Goal: Check status: Check status

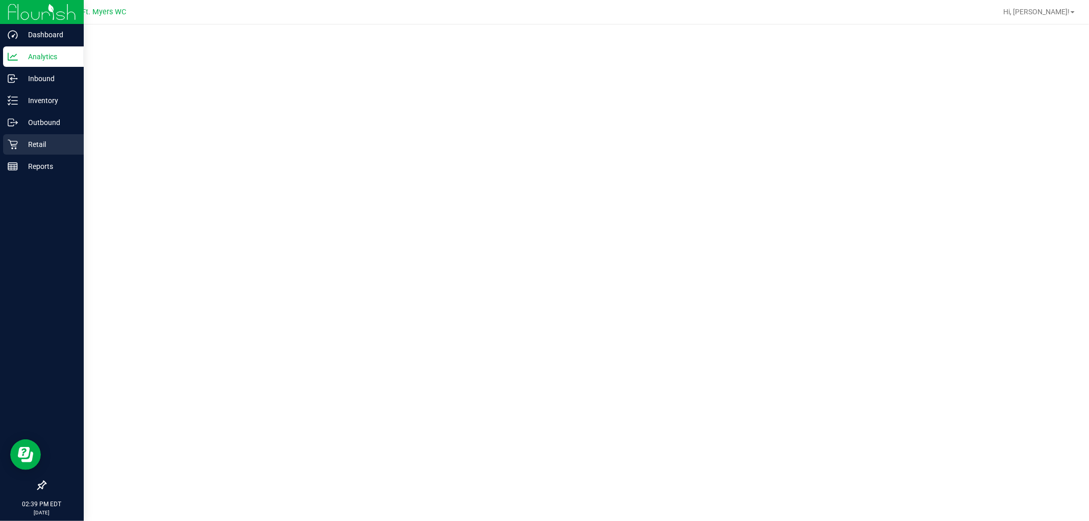
click at [12, 140] on icon at bounding box center [13, 144] width 10 height 10
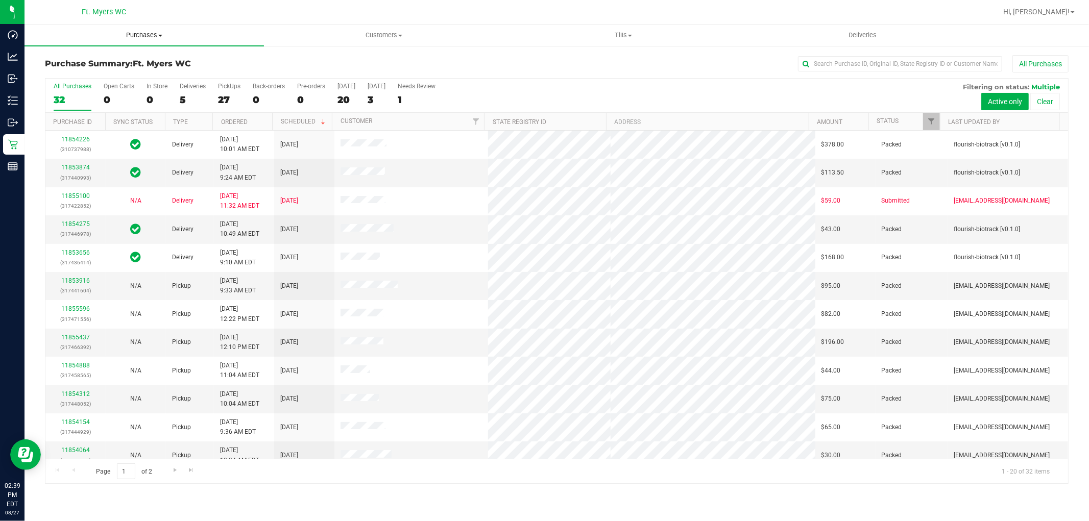
click at [230, 33] on span "Purchases" at bounding box center [144, 35] width 239 height 9
click at [181, 77] on li "Fulfillment" at bounding box center [144, 74] width 239 height 12
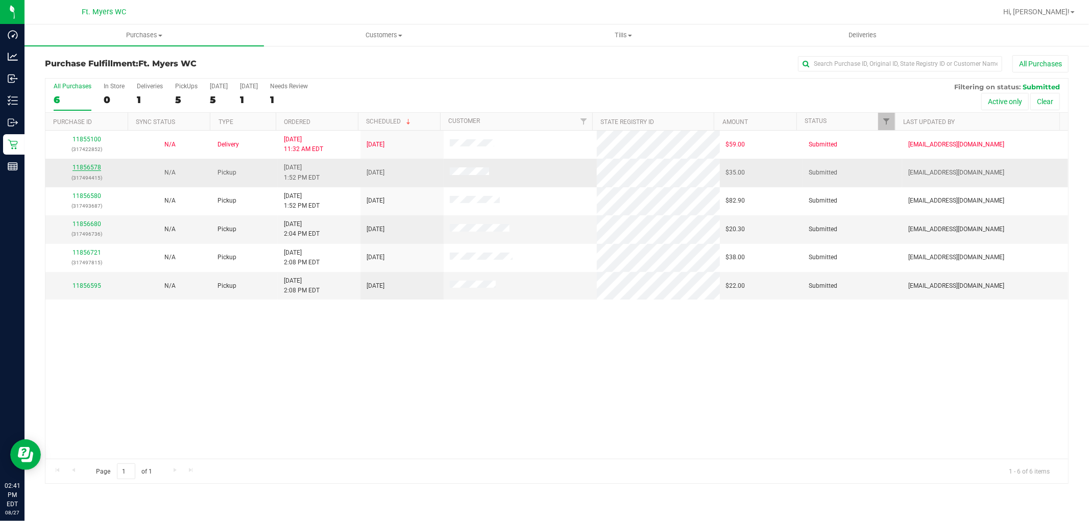
click at [92, 166] on link "11856578" at bounding box center [87, 167] width 29 height 7
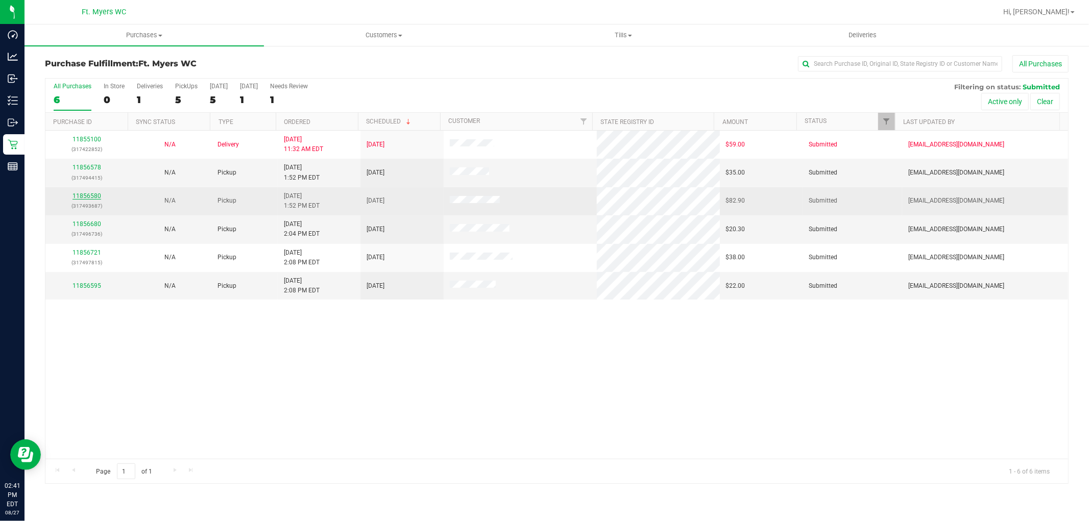
click at [91, 196] on link "11856580" at bounding box center [87, 196] width 29 height 7
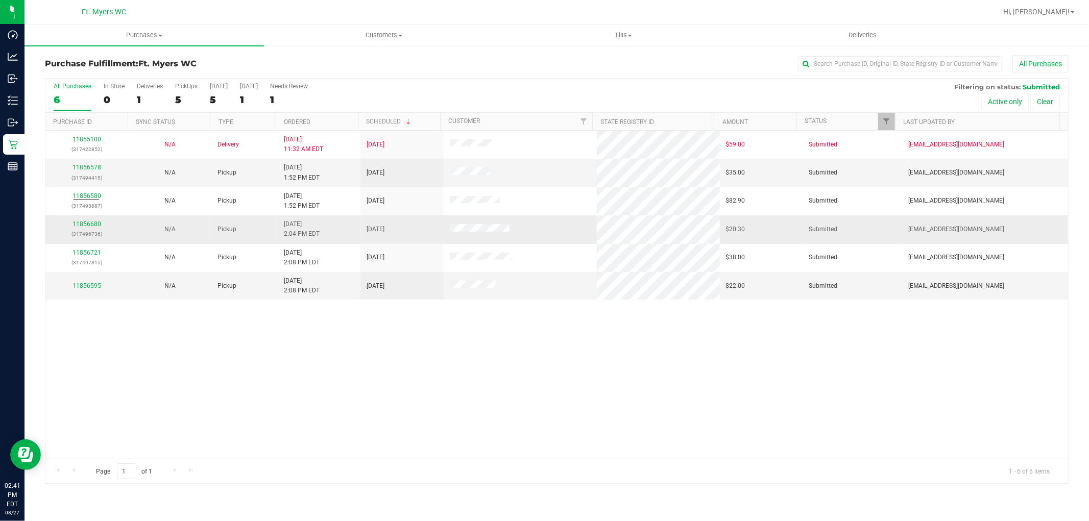
click at [94, 220] on div "11856680 (317496736)" at bounding box center [87, 229] width 70 height 19
click at [94, 226] on link "11856680" at bounding box center [87, 224] width 29 height 7
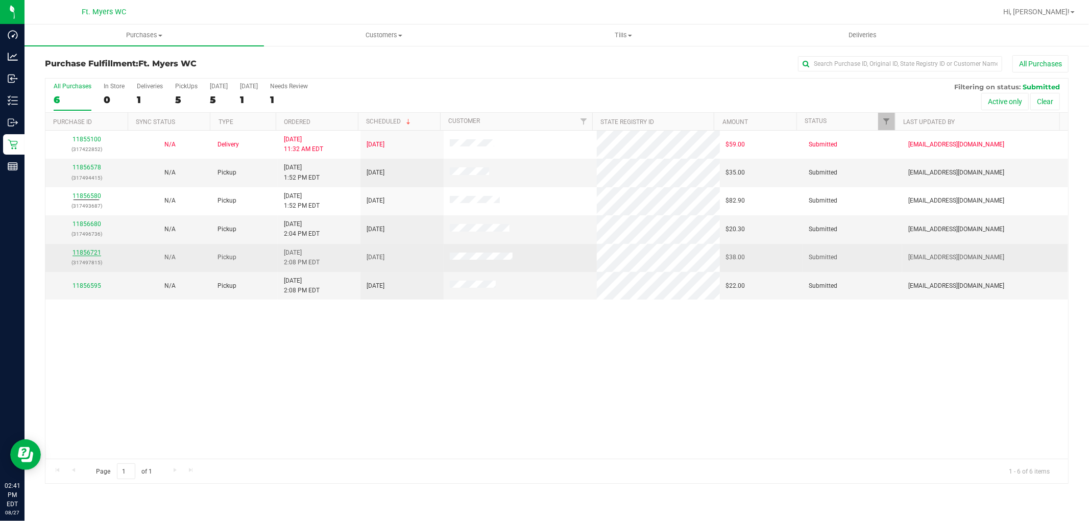
click at [94, 250] on link "11856721" at bounding box center [87, 252] width 29 height 7
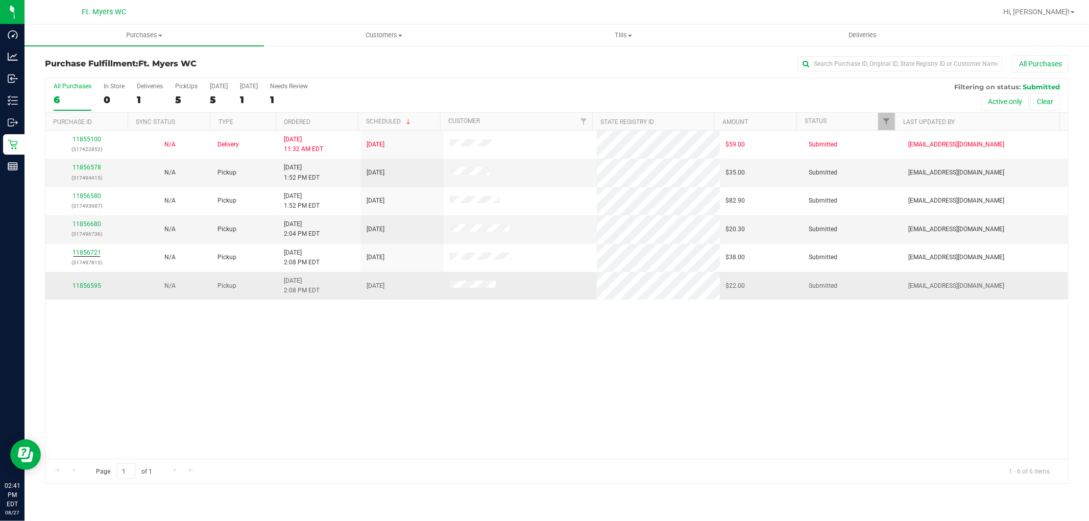
click at [87, 282] on div "11856595" at bounding box center [87, 286] width 70 height 10
click at [87, 283] on link "11856595" at bounding box center [87, 285] width 29 height 7
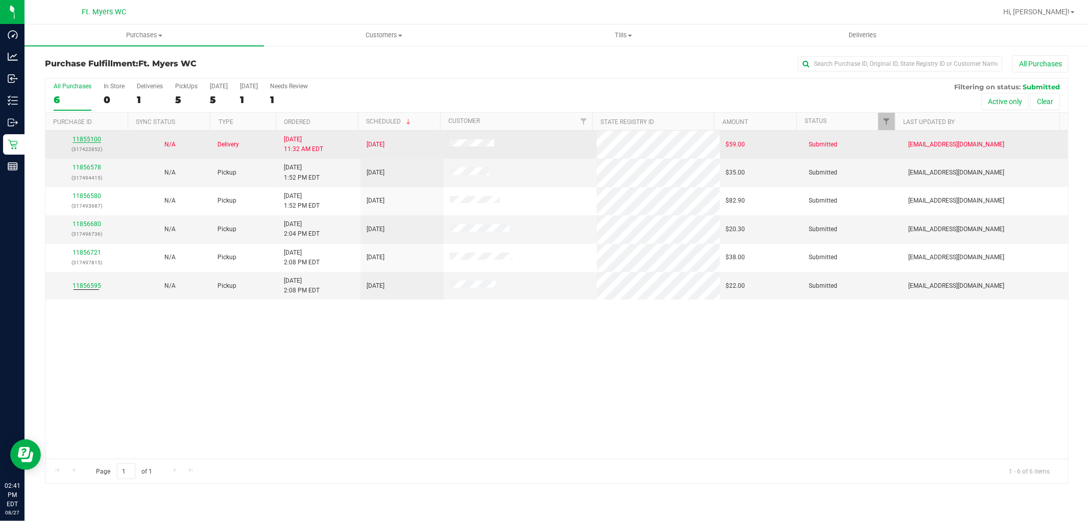
click at [94, 140] on link "11855100" at bounding box center [87, 139] width 29 height 7
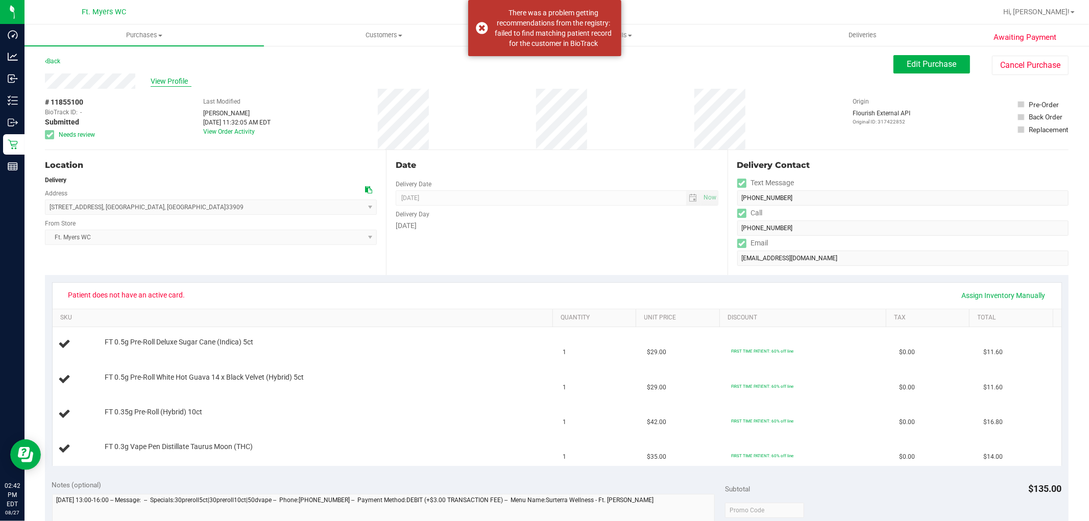
click at [171, 76] on span "View Profile" at bounding box center [171, 81] width 41 height 11
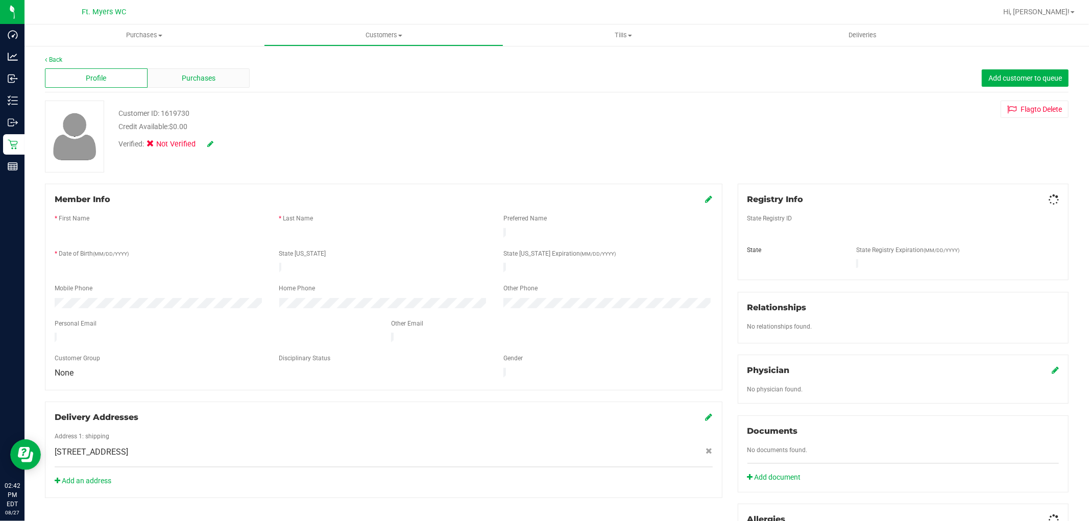
click at [195, 83] on span "Purchases" at bounding box center [199, 78] width 34 height 11
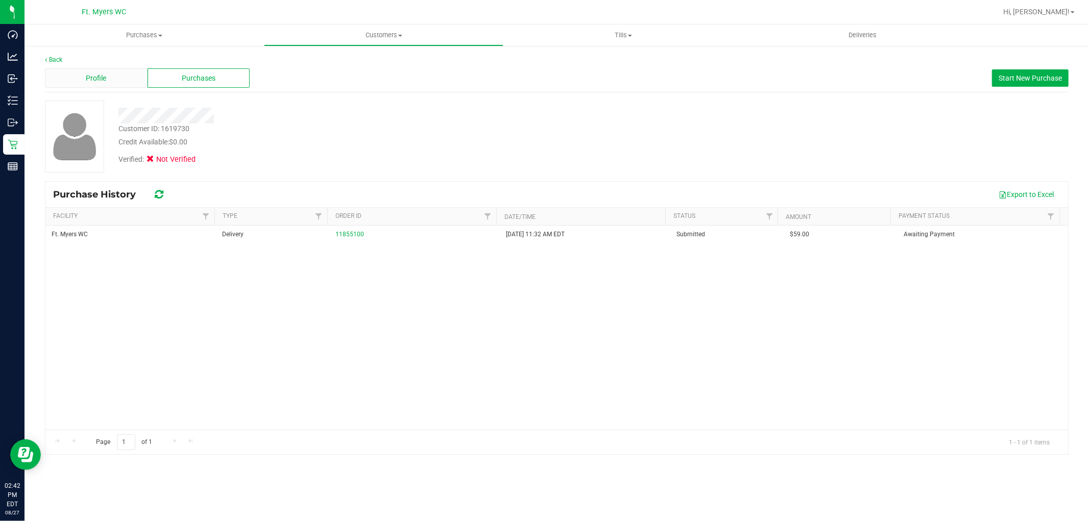
click at [125, 79] on div "Profile" at bounding box center [96, 77] width 103 height 19
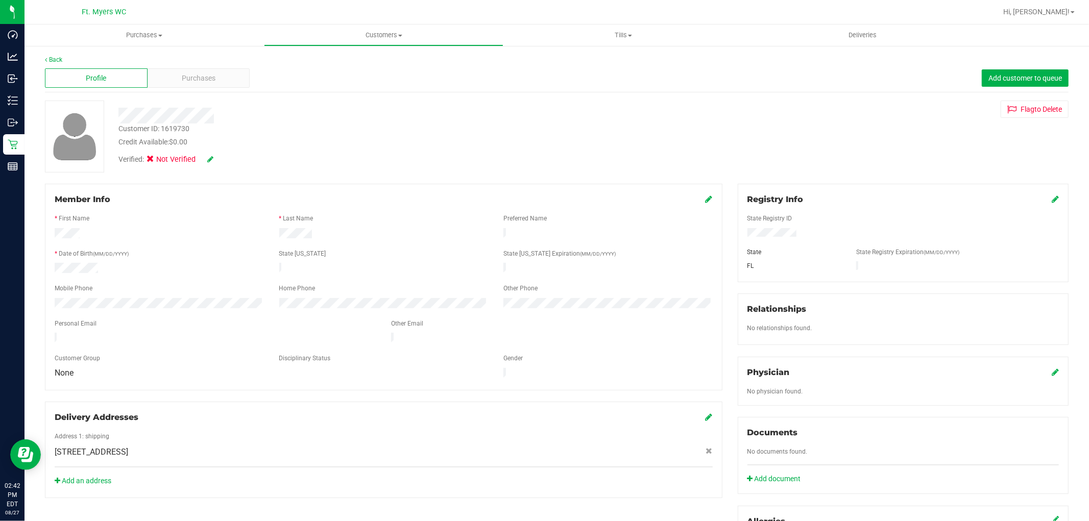
click at [1052, 195] on icon at bounding box center [1055, 199] width 7 height 8
click at [805, 228] on div "State Registry ID * State State Registry Expiration (MM/DD/YYYY) FL" at bounding box center [903, 242] width 311 height 73
drag, startPoint x: 812, startPoint y: 225, endPoint x: 433, endPoint y: 194, distance: 380.7
click at [433, 194] on div "Member Info * First Name * Last Name Preferred Name * Date of Birth (MM/DD/YYYY…" at bounding box center [556, 447] width 1039 height 526
click at [1050, 200] on icon at bounding box center [1054, 200] width 9 height 8
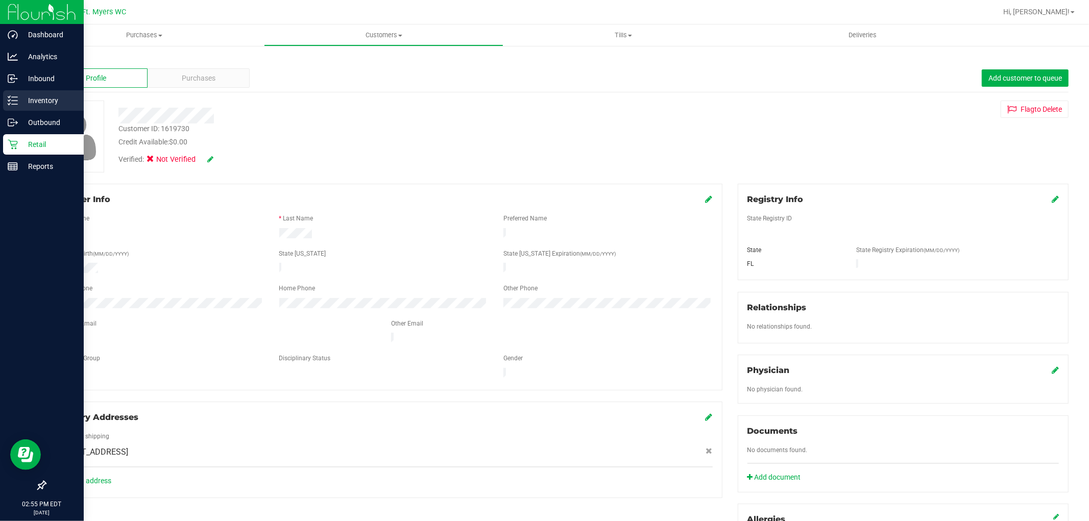
click at [11, 102] on icon at bounding box center [13, 100] width 10 height 10
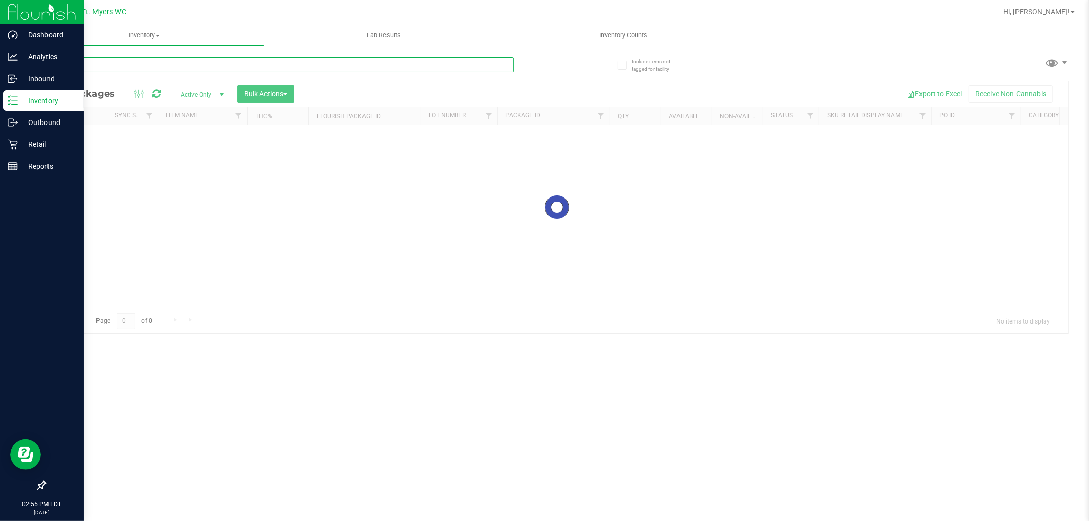
click at [164, 70] on input "text" at bounding box center [279, 64] width 469 height 15
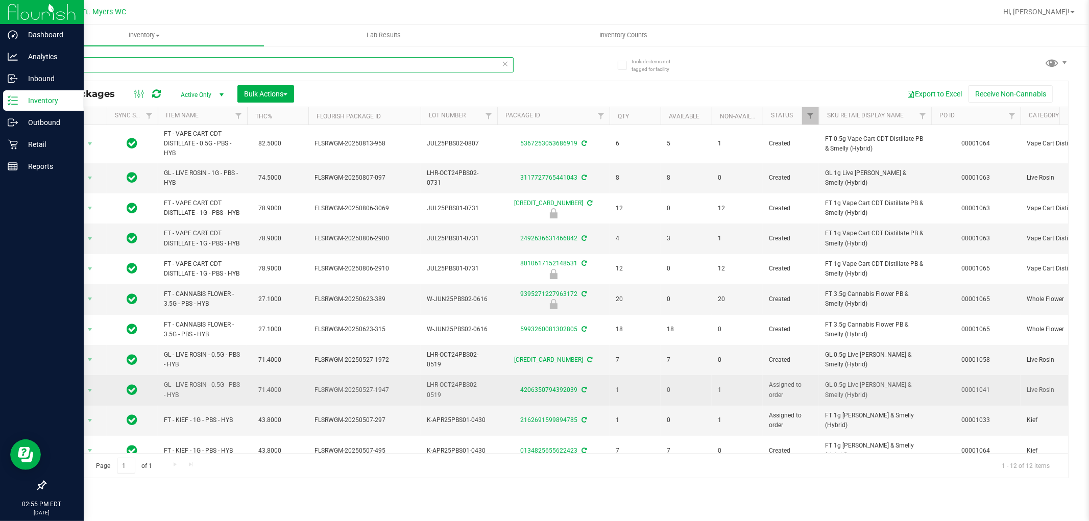
scroll to position [52, 0]
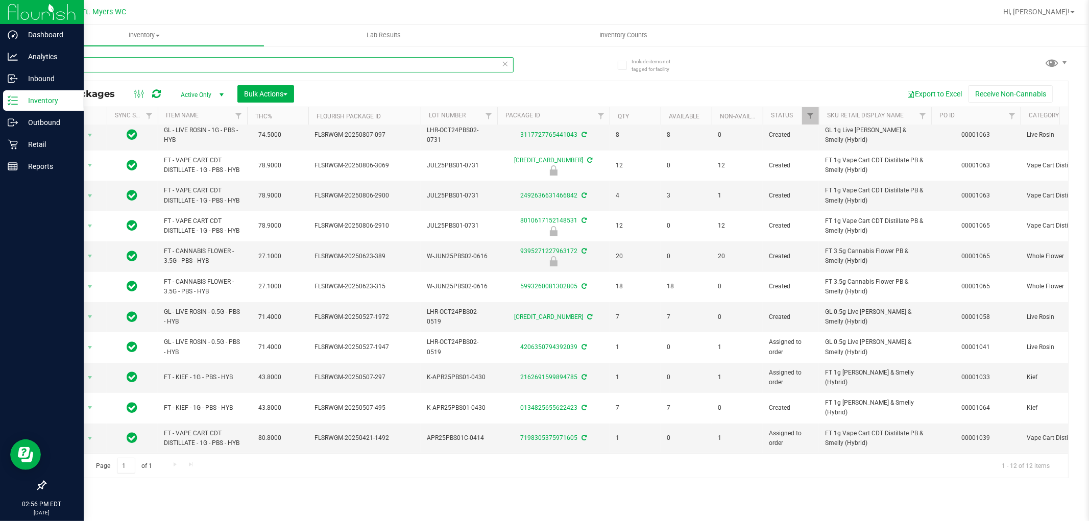
type input "pbs"
